Goal: Navigation & Orientation: Find specific page/section

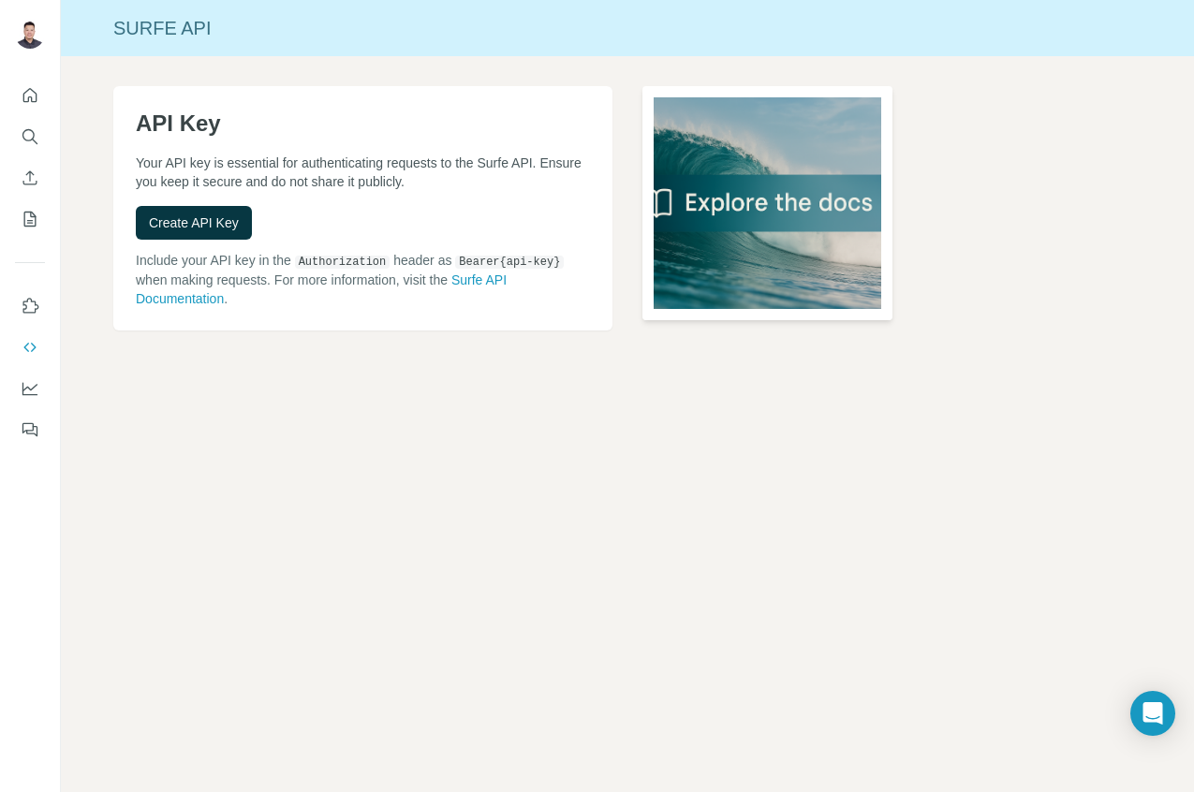
click at [765, 198] on img at bounding box center [767, 203] width 250 height 234
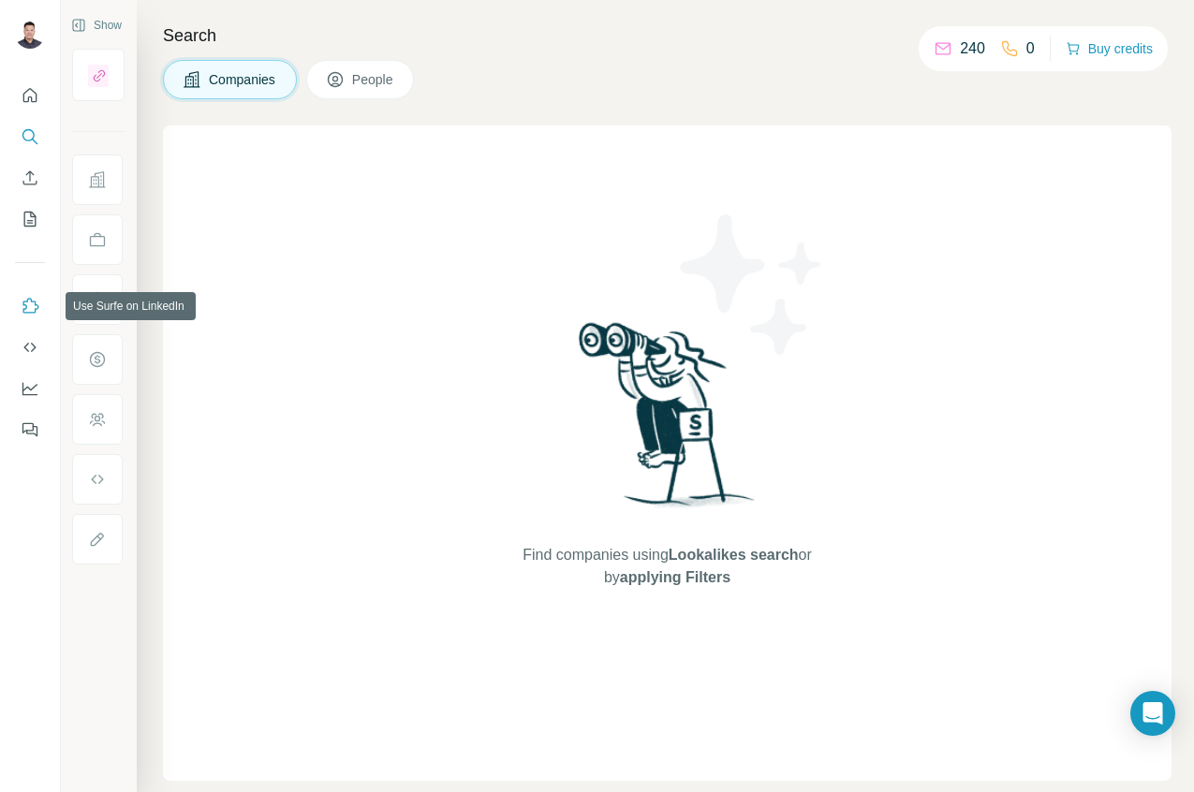
click at [38, 310] on icon "Use Surfe on LinkedIn" at bounding box center [30, 306] width 19 height 19
click at [944, 50] on div "240" at bounding box center [958, 48] width 51 height 22
drag, startPoint x: 916, startPoint y: 51, endPoint x: 880, endPoint y: 52, distance: 36.6
click at [918, 51] on div "240 0 Buy credits" at bounding box center [1042, 48] width 249 height 45
click at [33, 97] on icon "Quick start" at bounding box center [30, 95] width 19 height 19
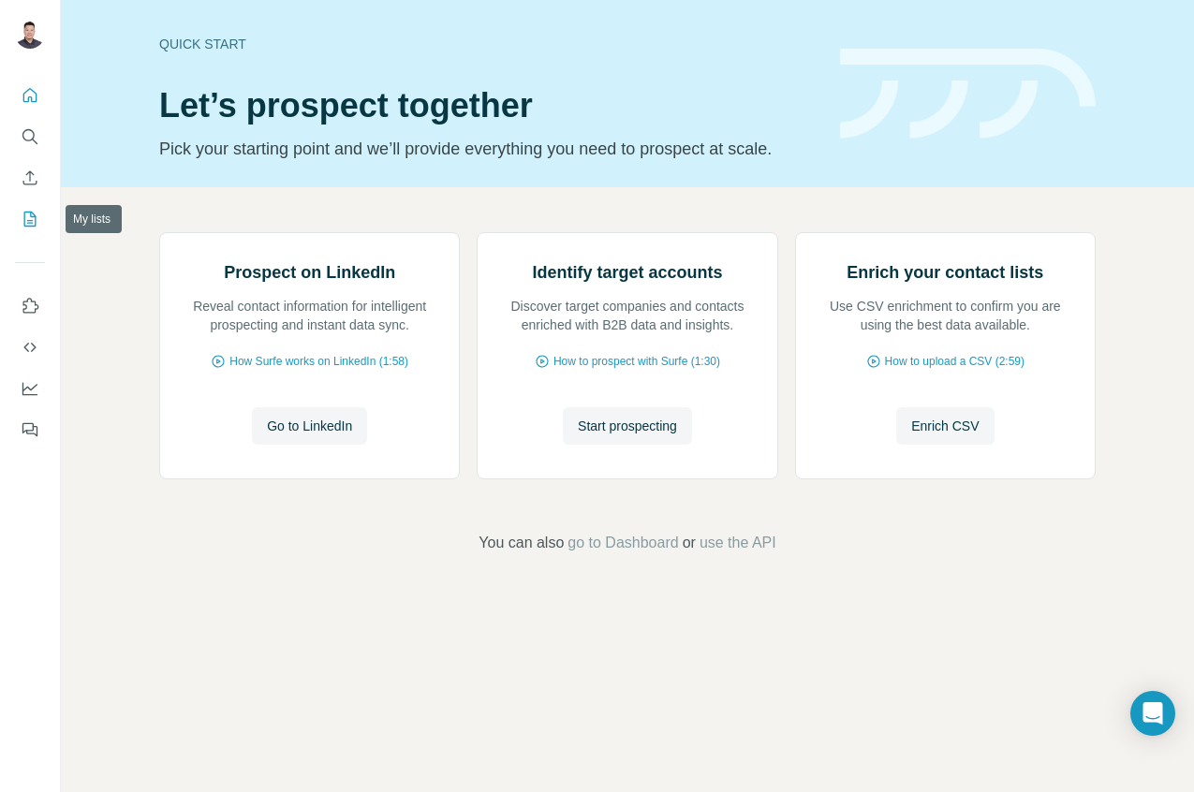
click at [27, 224] on icon "My lists" at bounding box center [30, 219] width 19 height 19
